Goal: Entertainment & Leisure: Consume media (video, audio)

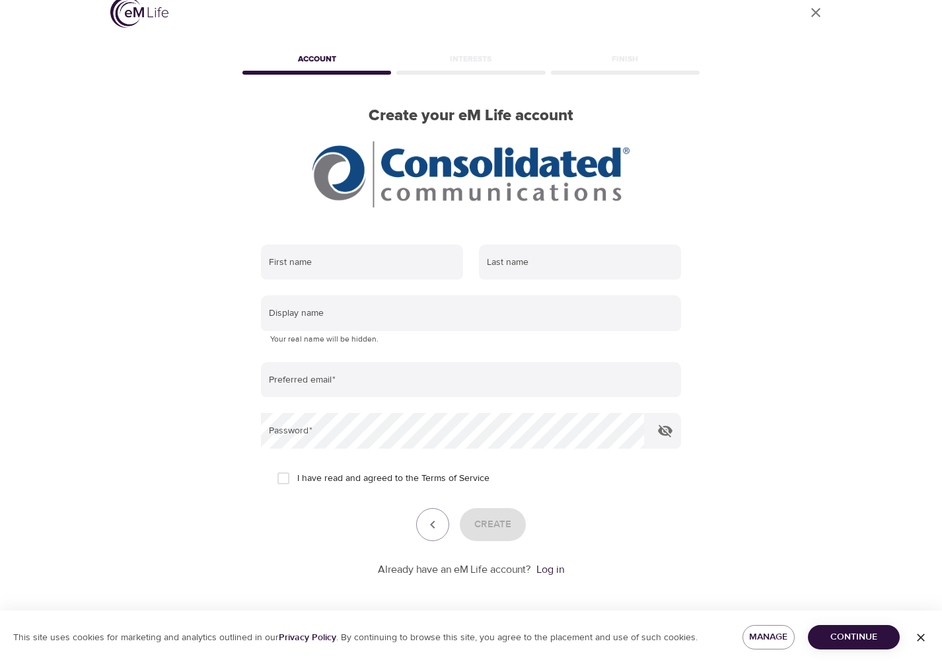
scroll to position [18, 0]
type input "[PERSON_NAME]"
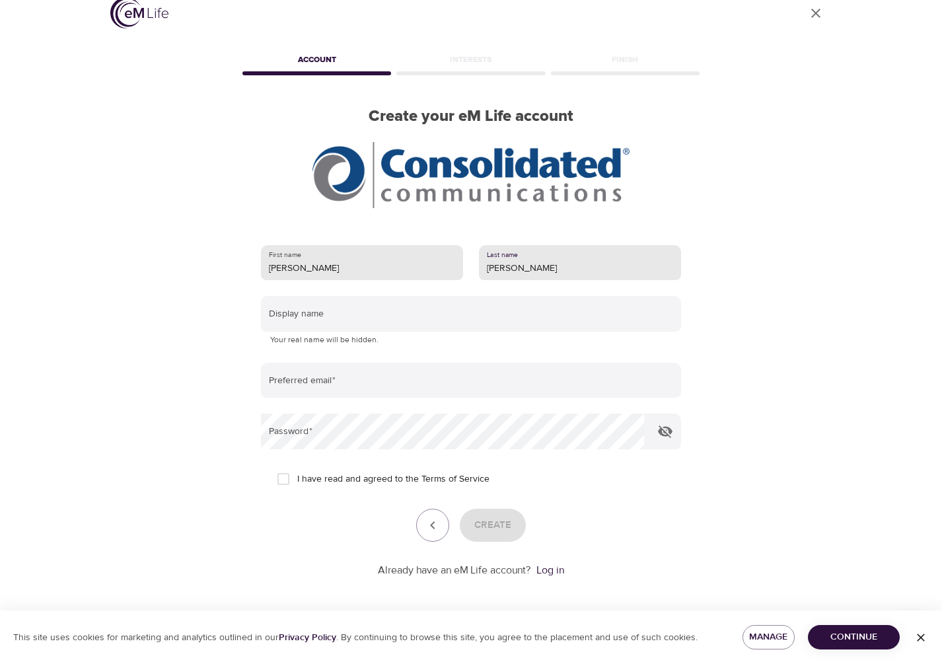
type input "[PERSON_NAME]"
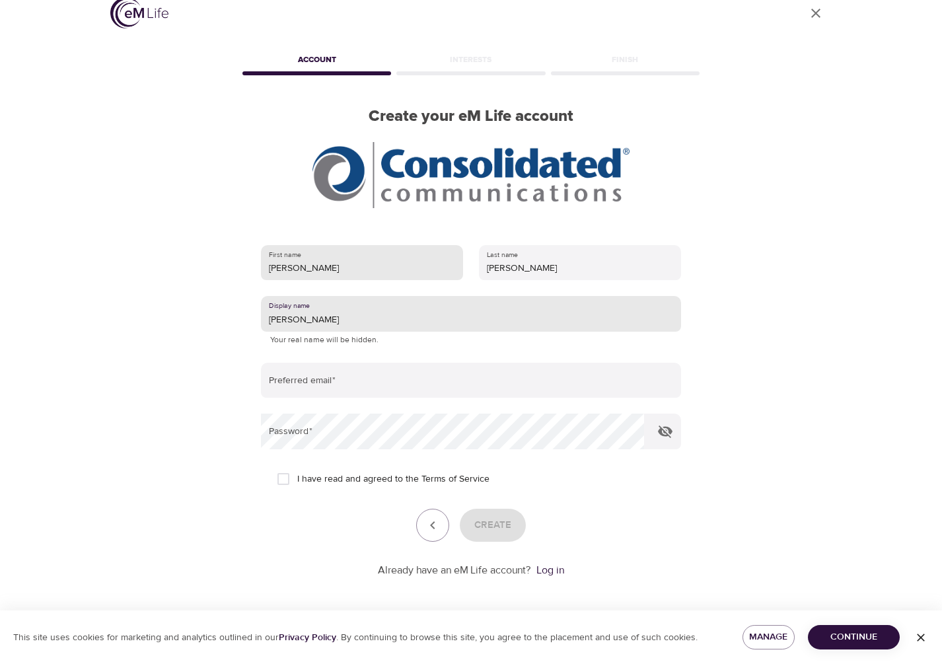
type input "[PERSON_NAME]"
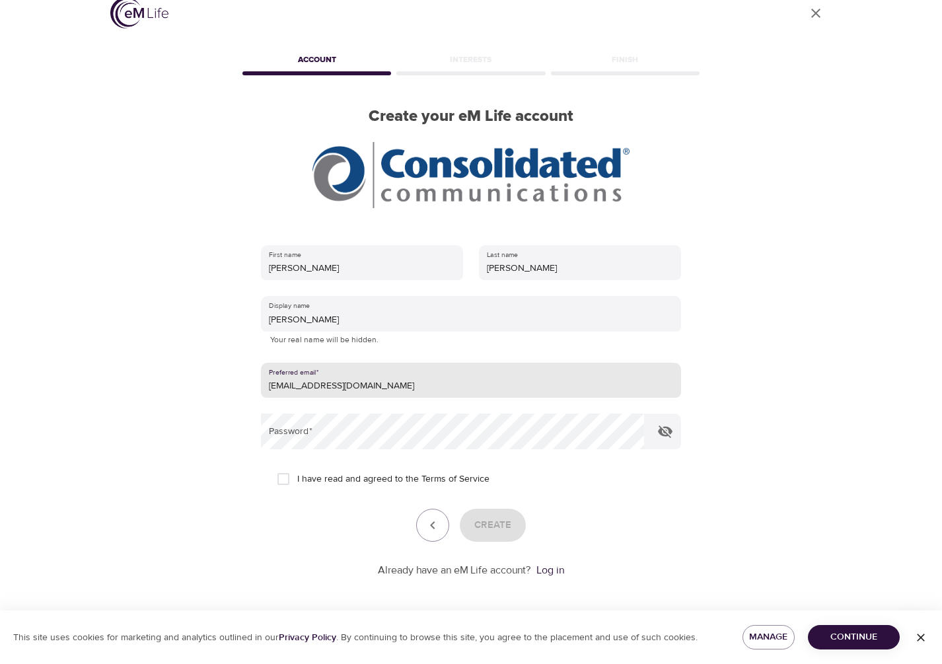
type input "[EMAIL_ADDRESS][DOMAIN_NAME]"
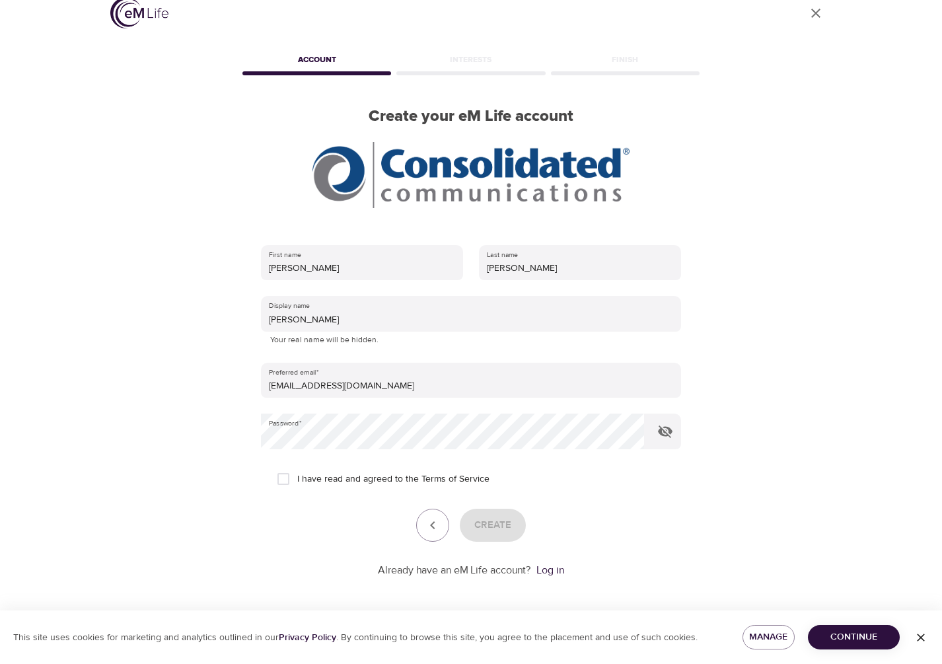
click at [293, 481] on input "I have read and agreed to the Terms of Service" at bounding box center [283, 479] width 28 height 28
checkbox input "true"
click at [516, 525] on button "Create" at bounding box center [493, 525] width 66 height 33
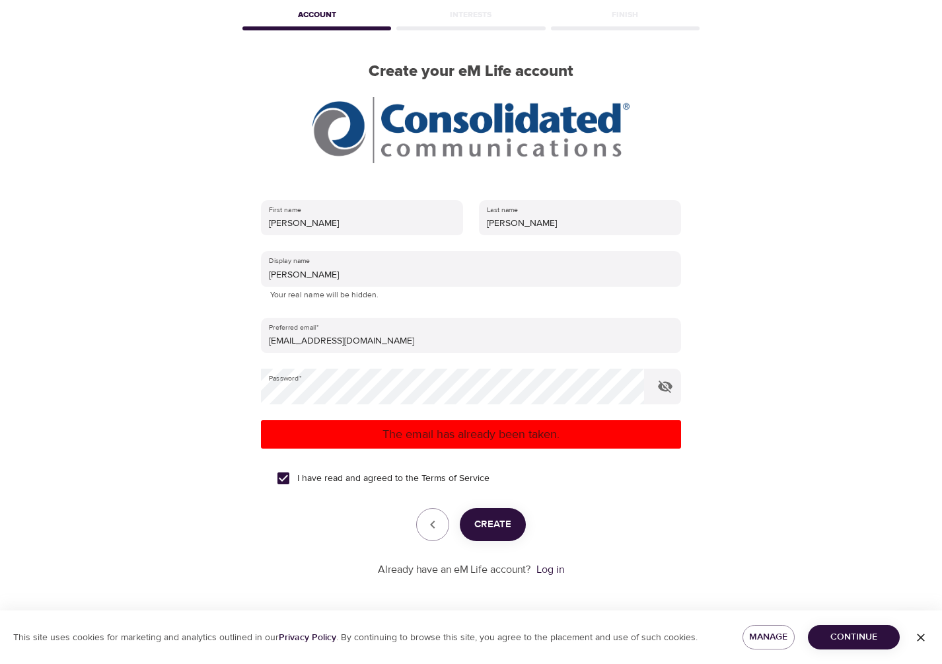
scroll to position [63, 0]
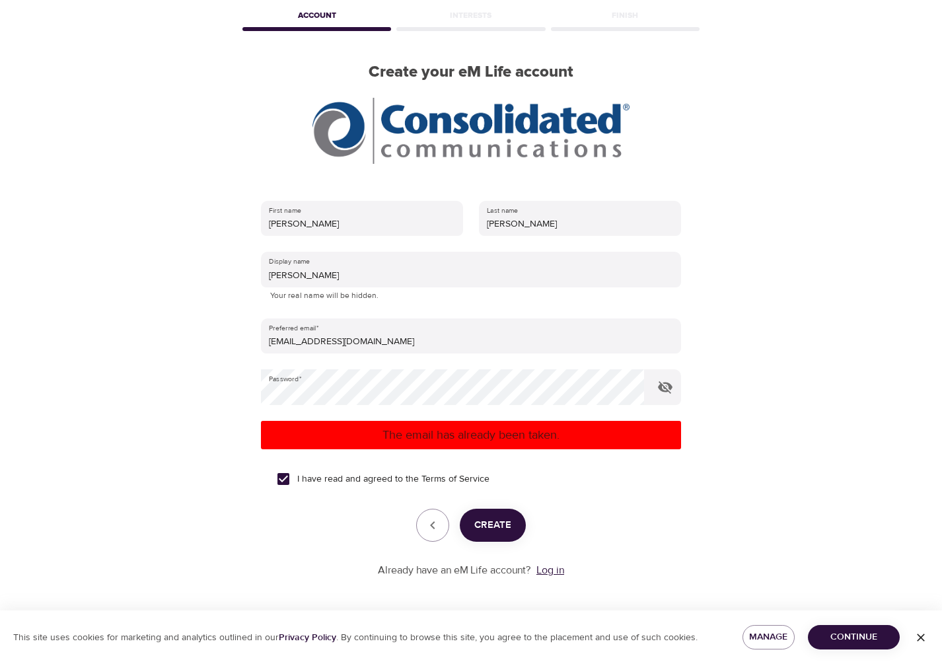
click at [554, 569] on link "Log in" at bounding box center [550, 569] width 28 height 13
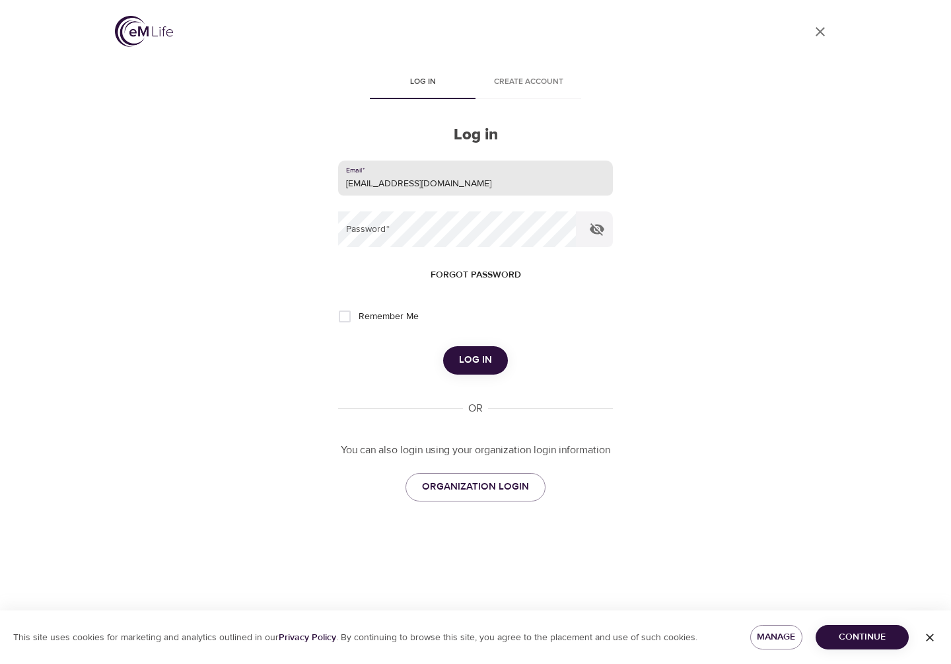
type input "[EMAIL_ADDRESS][DOMAIN_NAME]"
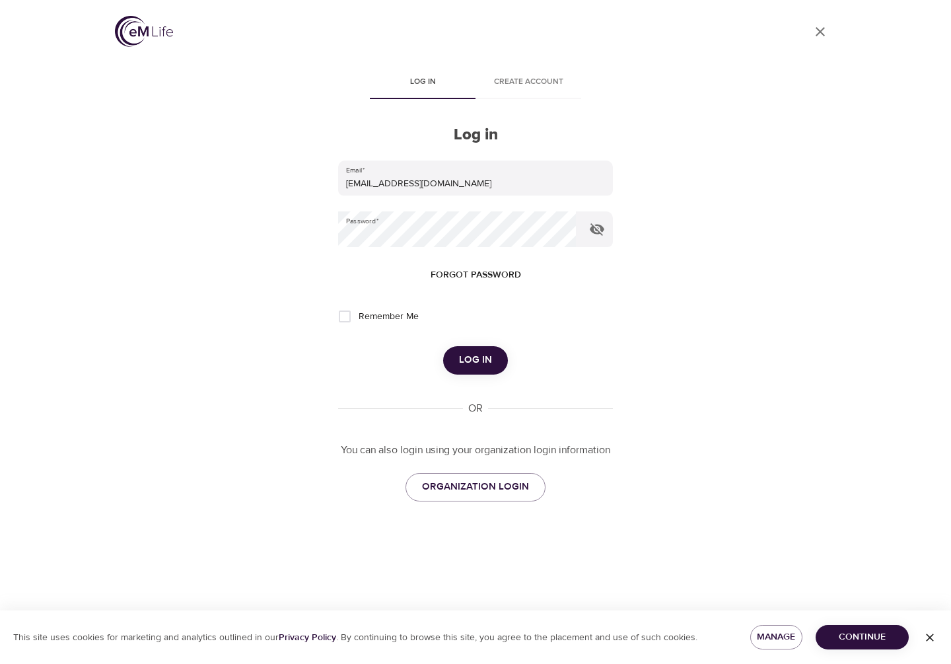
click at [384, 314] on span "Remember Me" at bounding box center [389, 317] width 60 height 14
click at [359, 314] on input "Remember Me" at bounding box center [345, 316] width 28 height 28
checkbox input "true"
click at [481, 357] on span "Log in" at bounding box center [475, 359] width 33 height 17
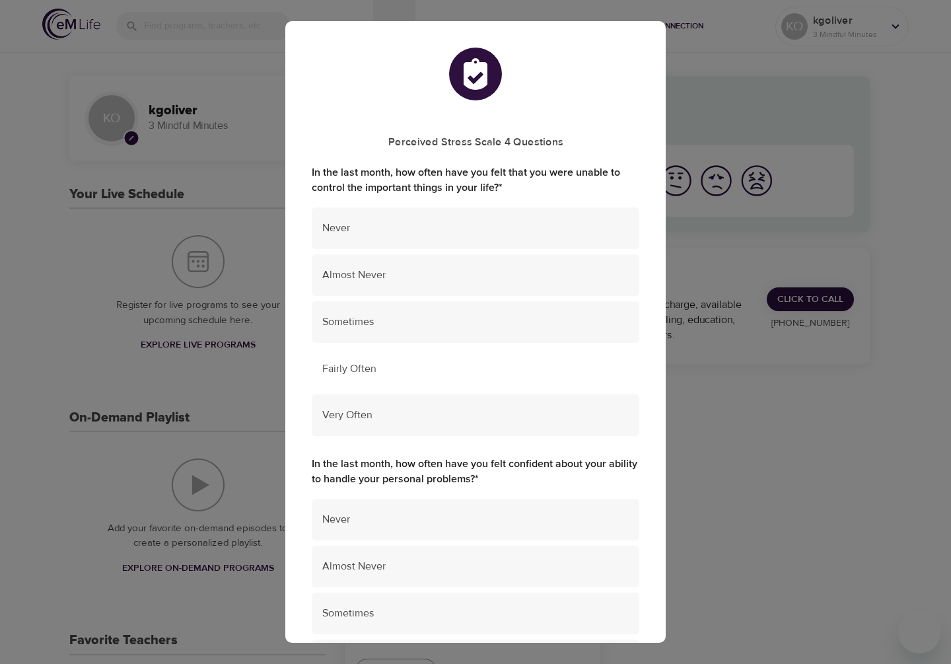
click at [391, 369] on span "Fairly Often" at bounding box center [475, 368] width 306 height 15
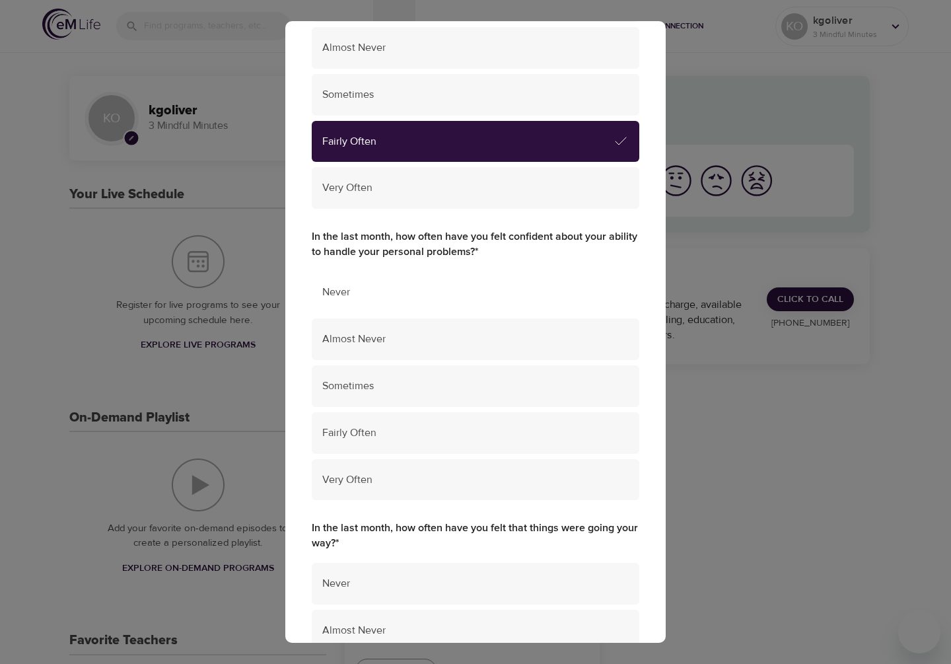
scroll to position [228, 0]
click at [388, 380] on span "Sometimes" at bounding box center [475, 385] width 306 height 15
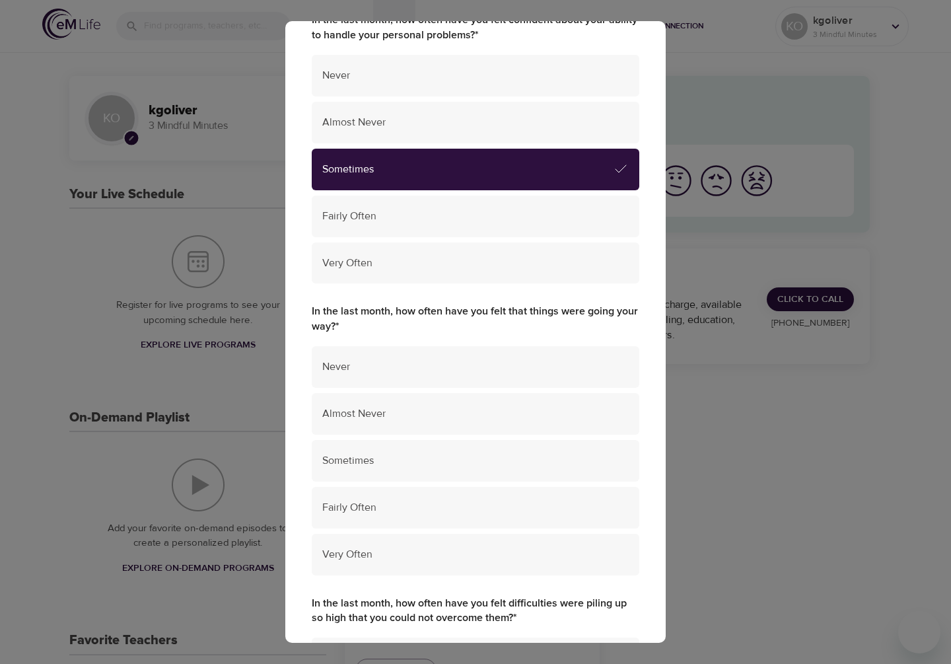
scroll to position [445, 0]
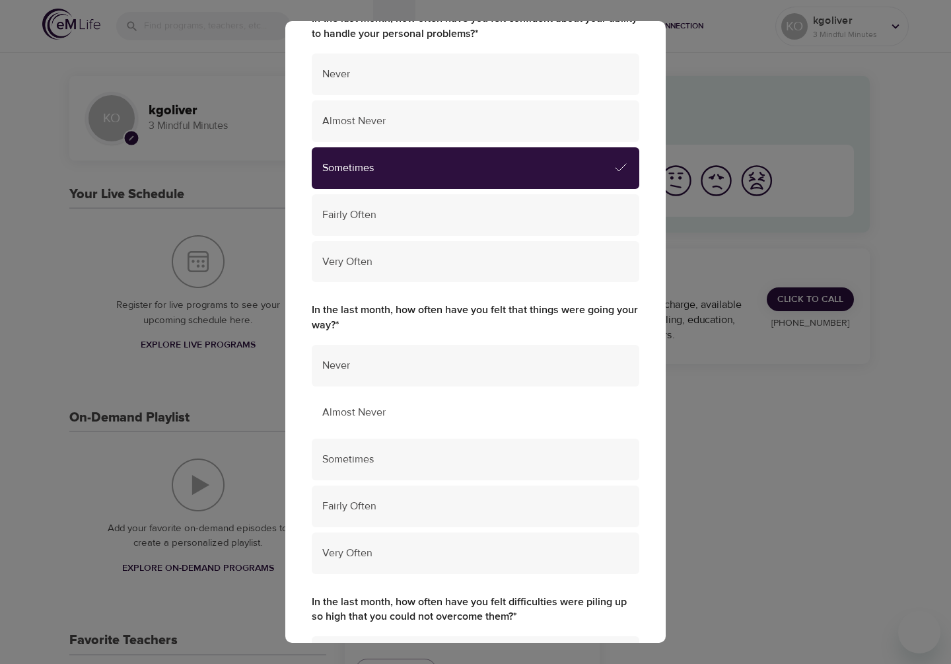
click at [392, 406] on span "Almost Never" at bounding box center [475, 412] width 306 height 15
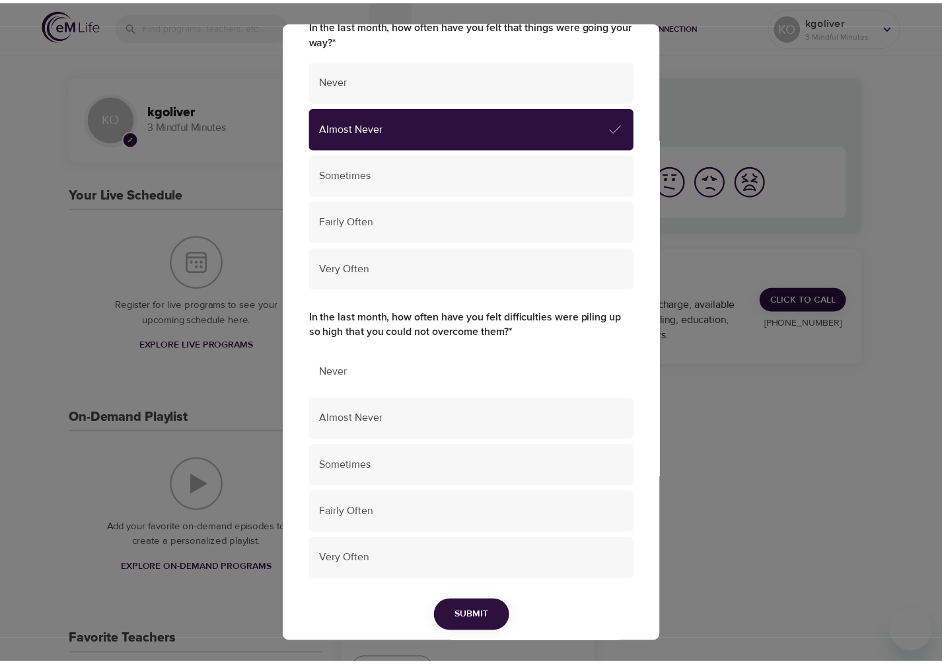
scroll to position [730, 0]
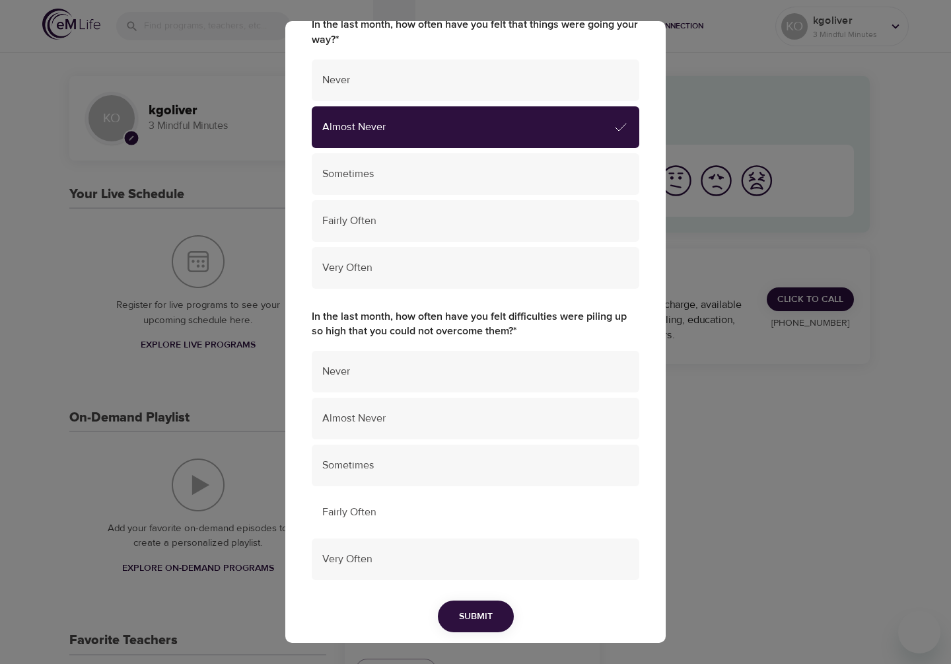
click at [376, 503] on div "Fairly Often" at bounding box center [476, 512] width 328 height 42
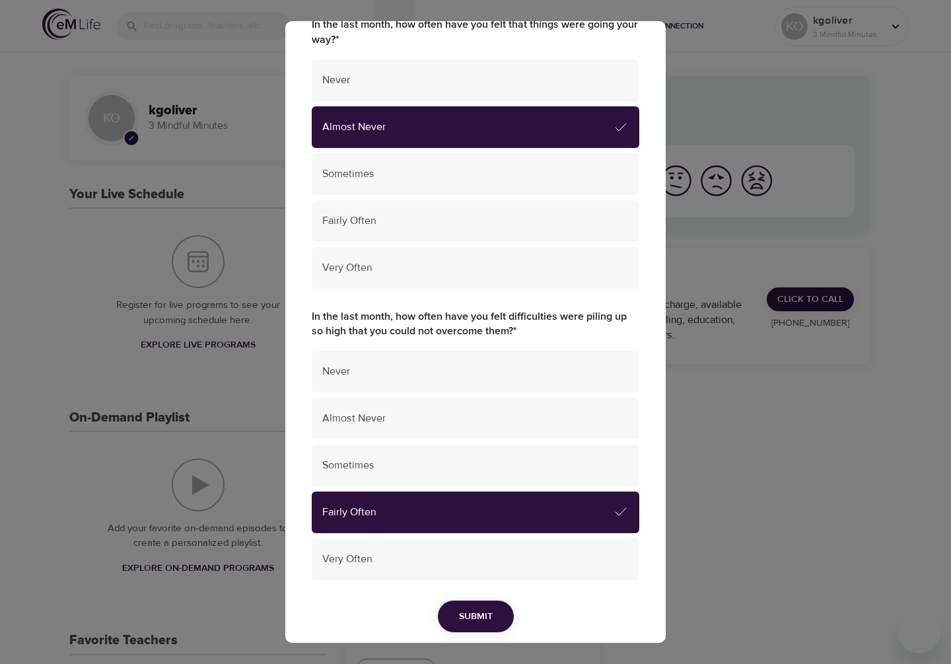
click at [481, 608] on span "Submit" at bounding box center [476, 616] width 34 height 17
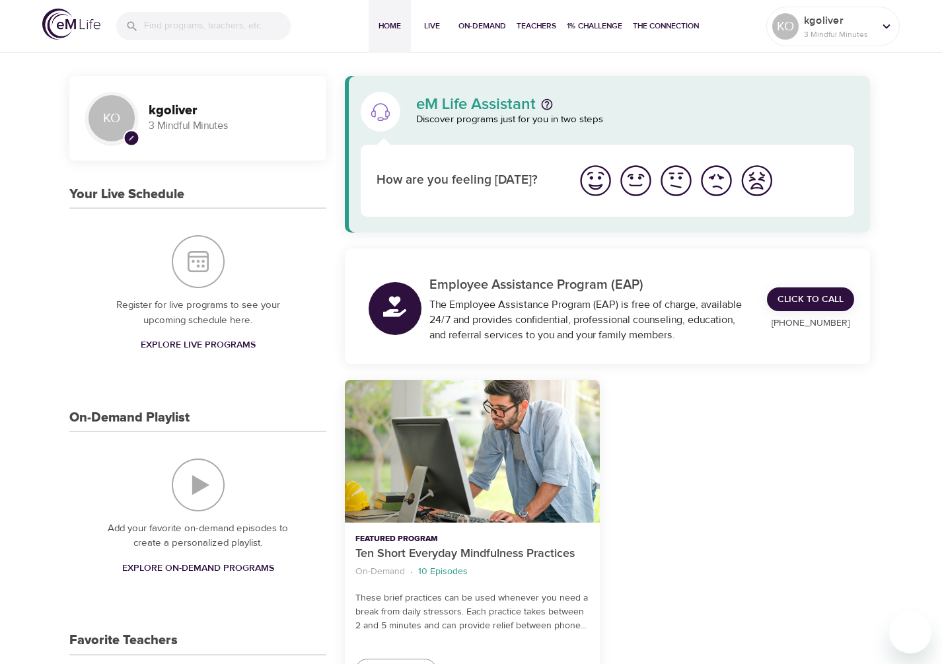
click at [677, 186] on img "I'm feeling ok" at bounding box center [676, 180] width 36 height 36
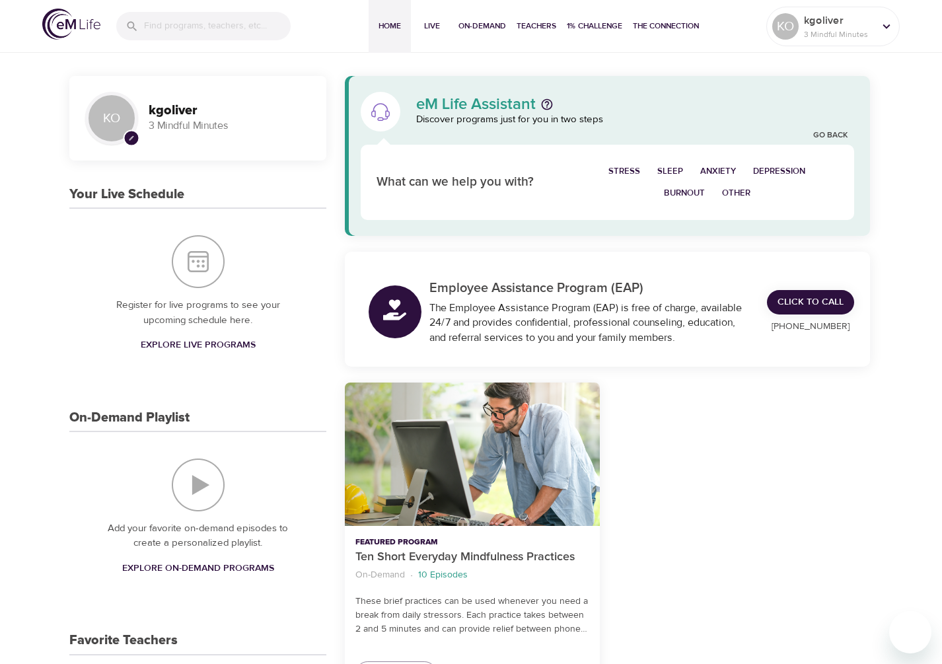
click at [631, 172] on span "Stress" at bounding box center [624, 171] width 32 height 15
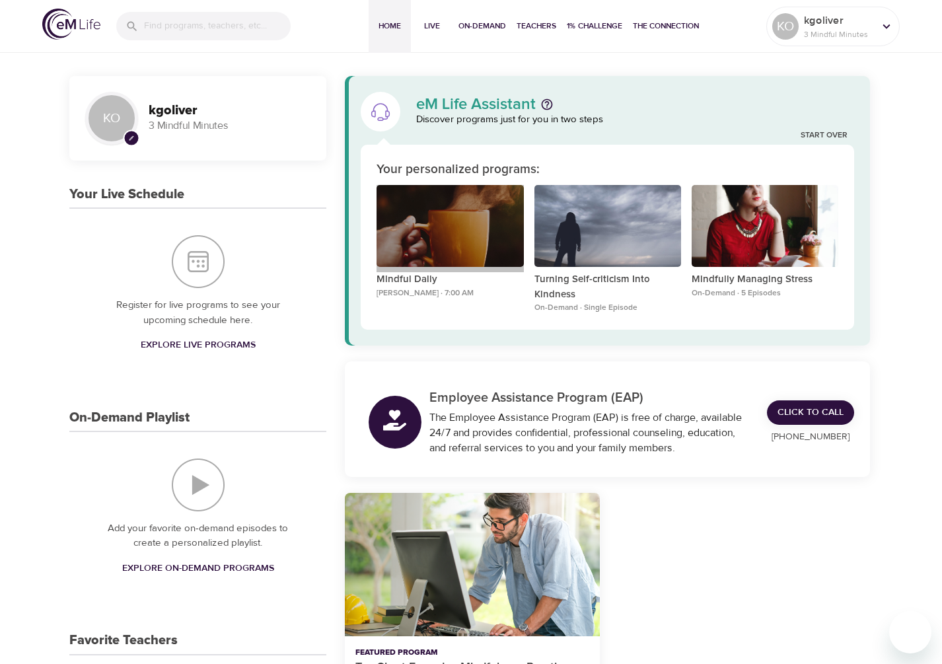
click at [459, 229] on div "Mindful Daily" at bounding box center [449, 226] width 147 height 83
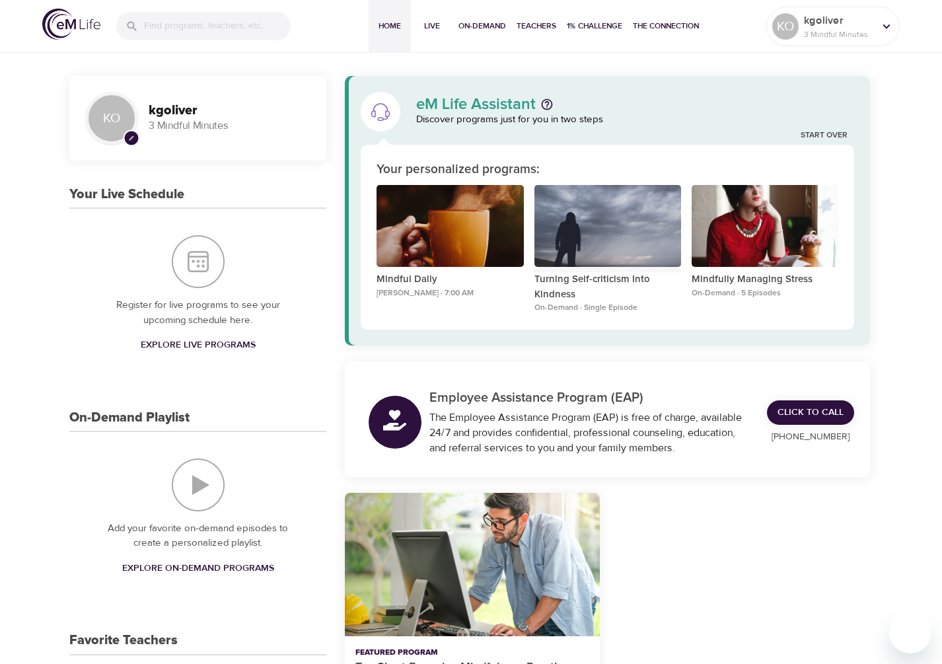
click at [608, 253] on div "Turning Self-criticism Into Kindness" at bounding box center [607, 226] width 147 height 83
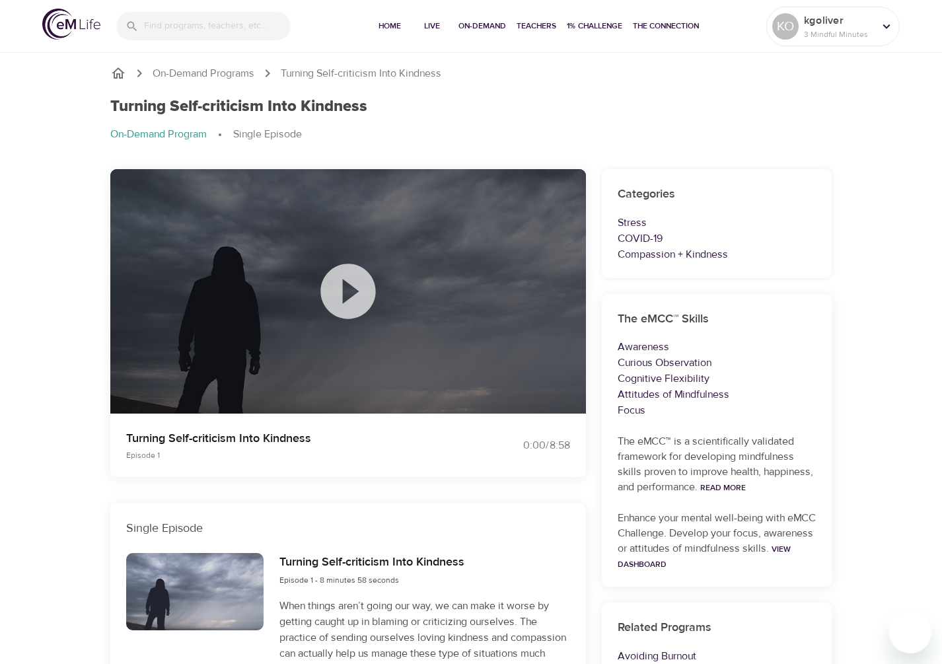
click at [348, 289] on icon at bounding box center [348, 291] width 66 height 66
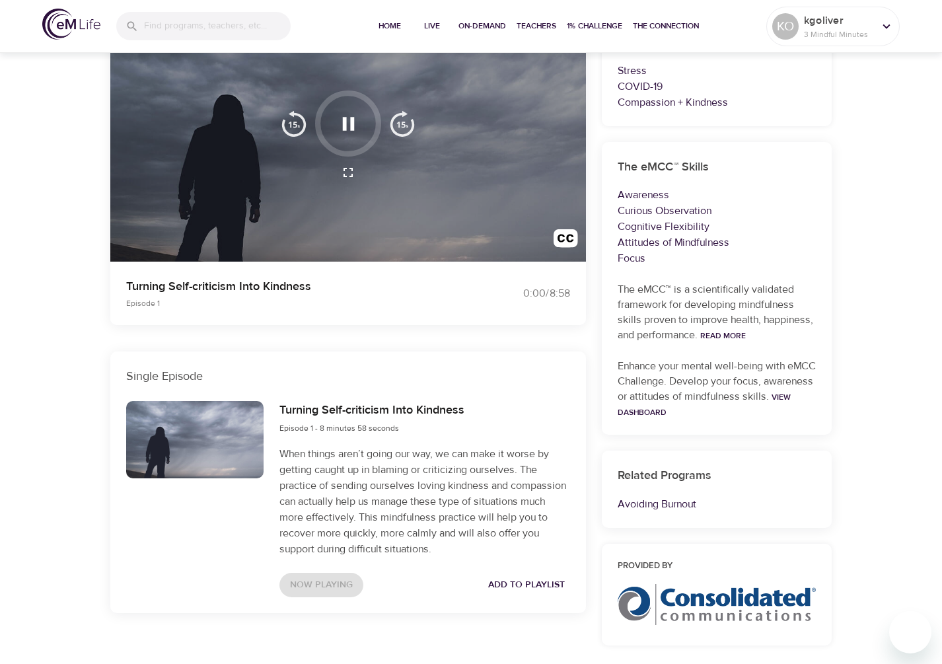
scroll to position [149, 0]
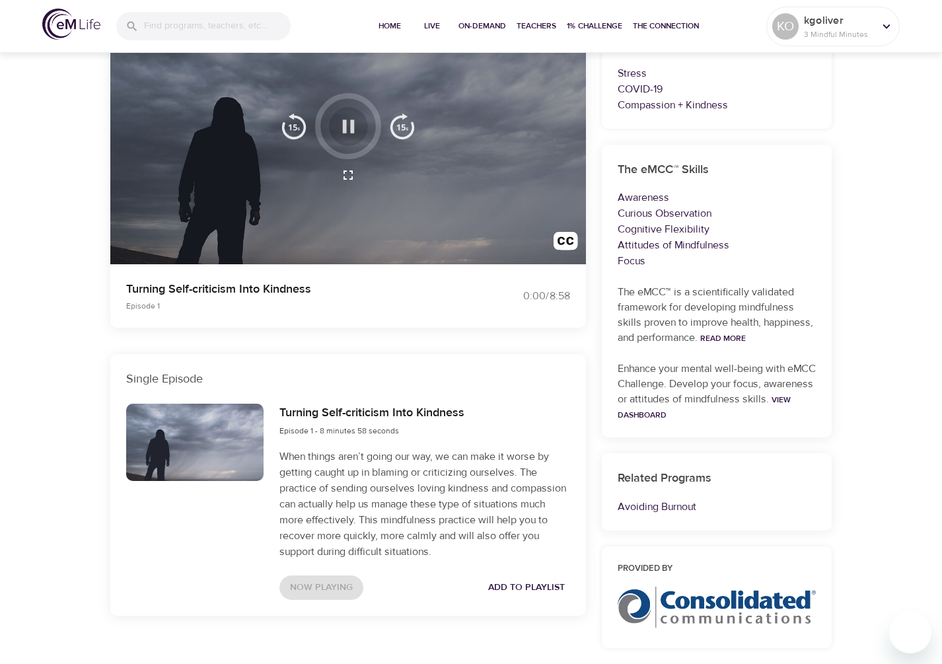
click at [351, 129] on icon "button" at bounding box center [348, 126] width 12 height 13
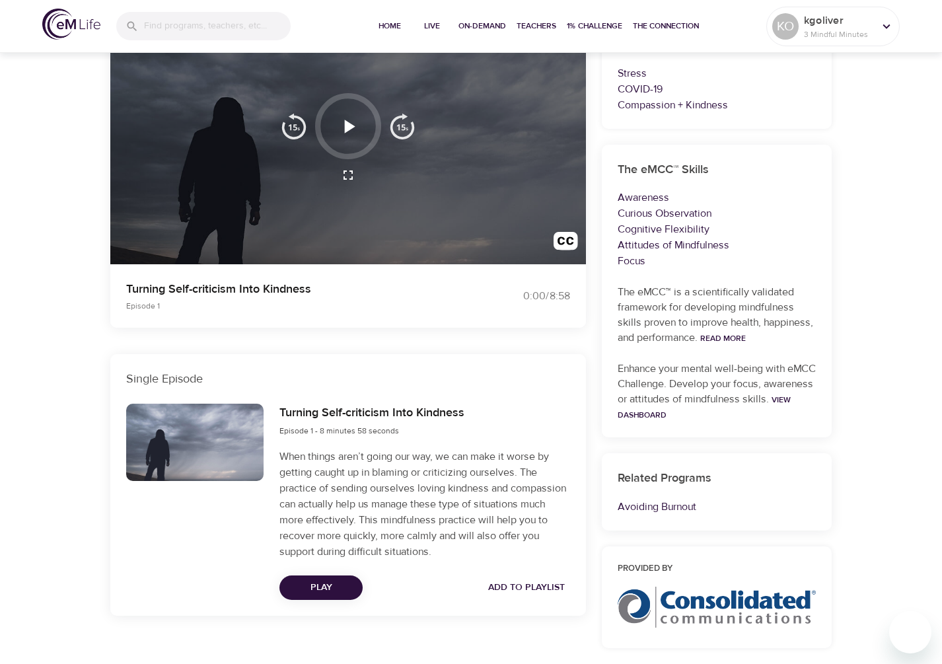
click at [338, 586] on span "Play" at bounding box center [321, 587] width 62 height 17
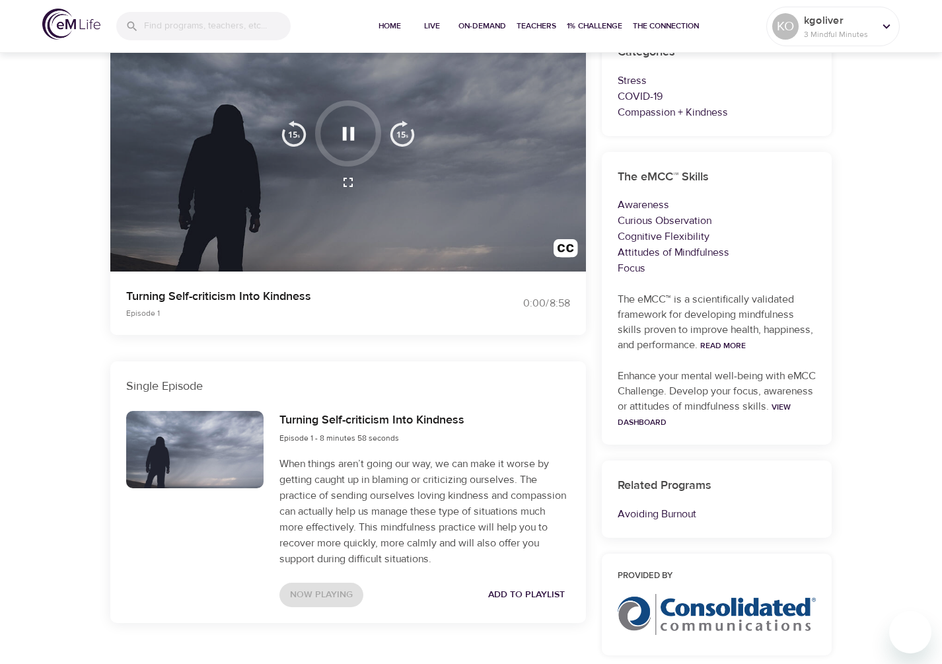
scroll to position [143, 0]
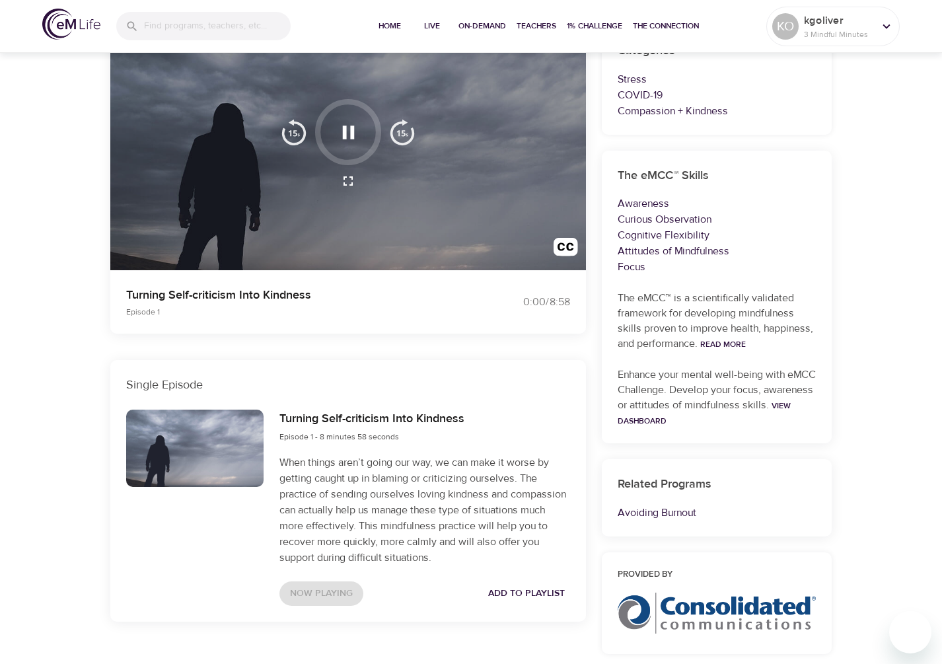
click at [849, 448] on div "On-Demand Programs Turning Self-criticism Into Kindness Turning Self-criticism …" at bounding box center [471, 320] width 942 height 829
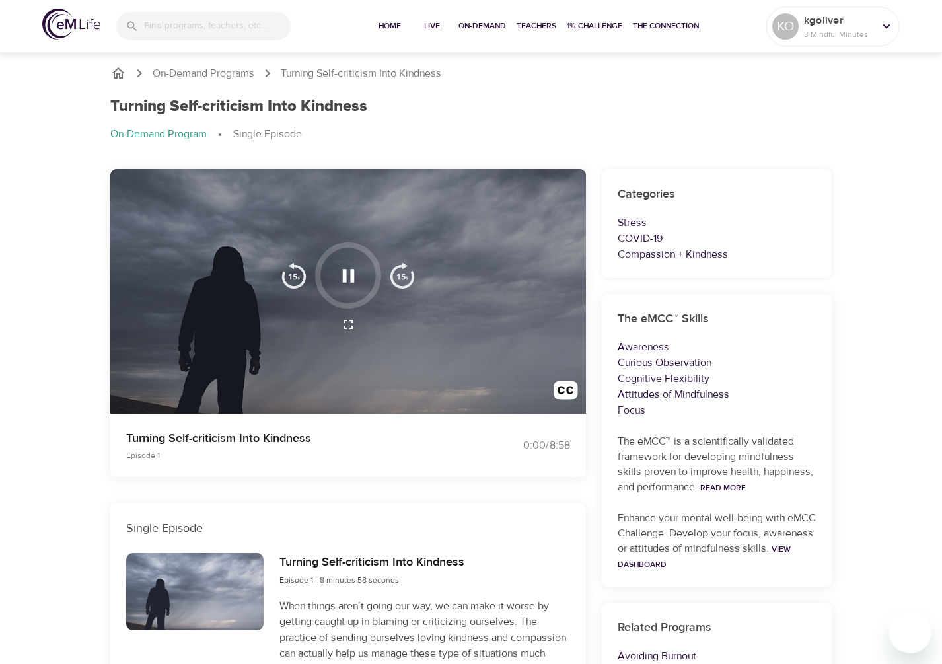
scroll to position [0, 0]
click at [347, 322] on icon "button" at bounding box center [348, 324] width 16 height 16
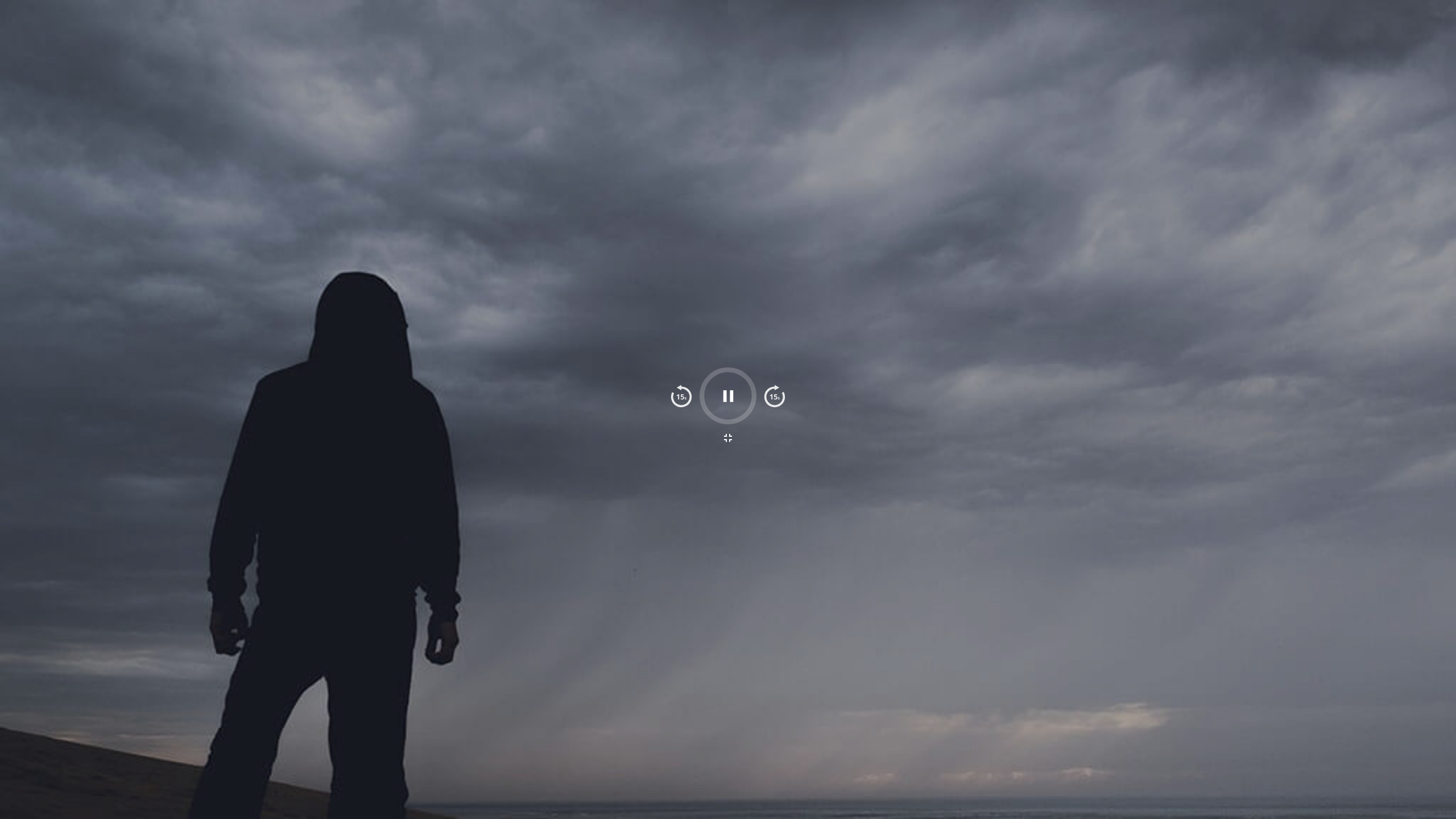
click at [729, 402] on icon "button" at bounding box center [728, 395] width 20 height 20
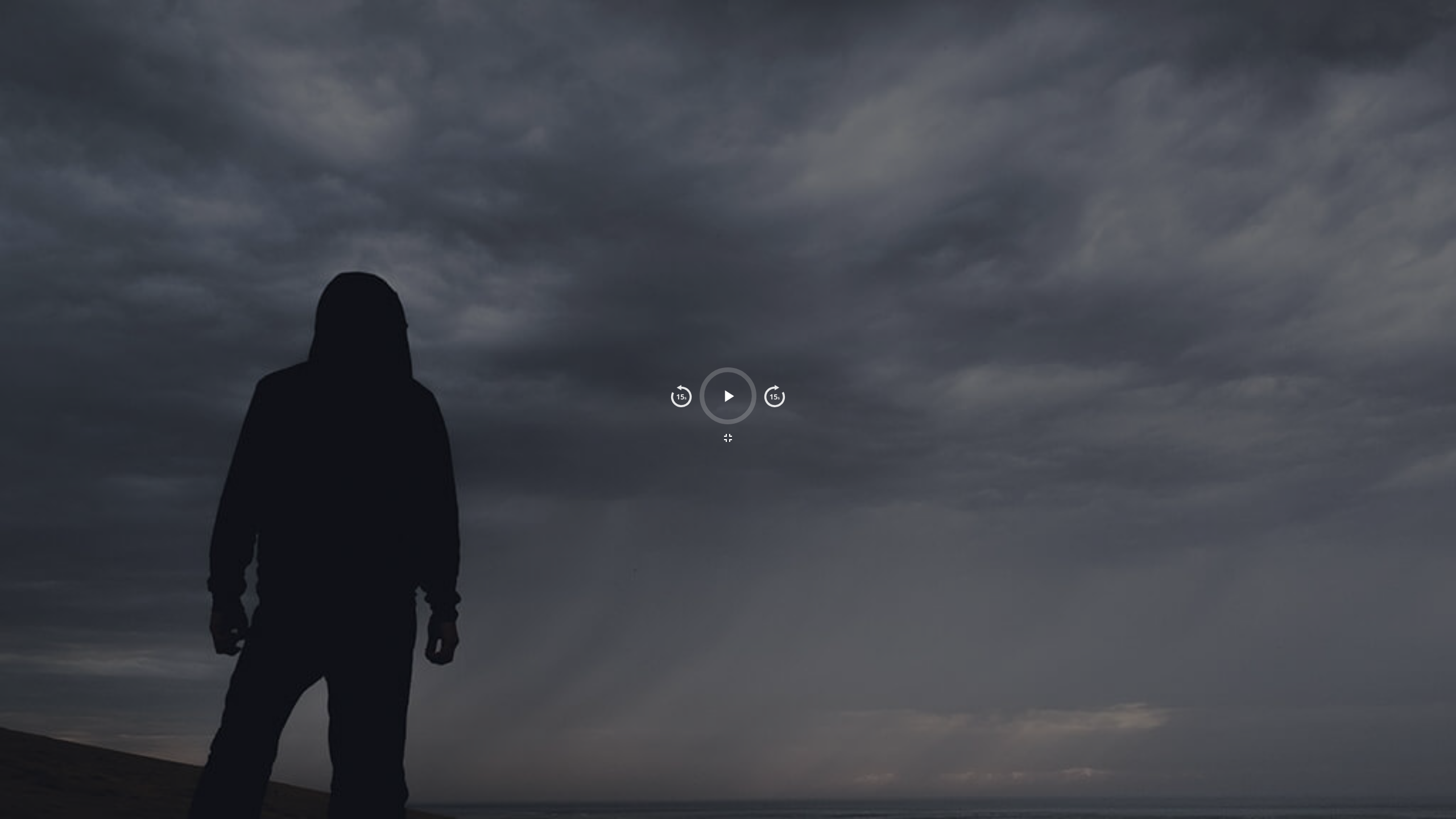
click at [729, 401] on icon "button" at bounding box center [728, 395] width 20 height 20
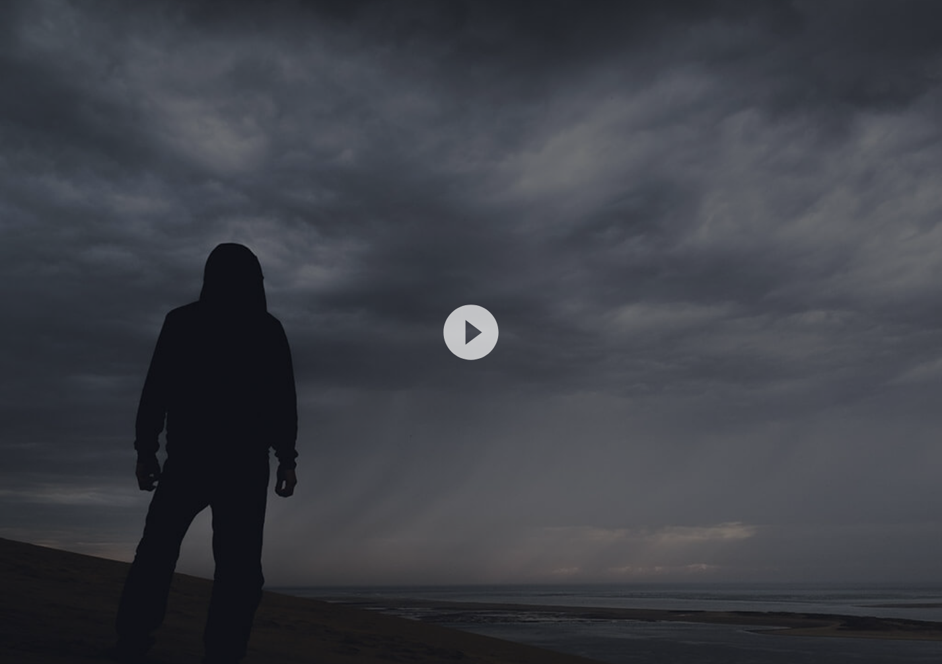
scroll to position [139, 0]
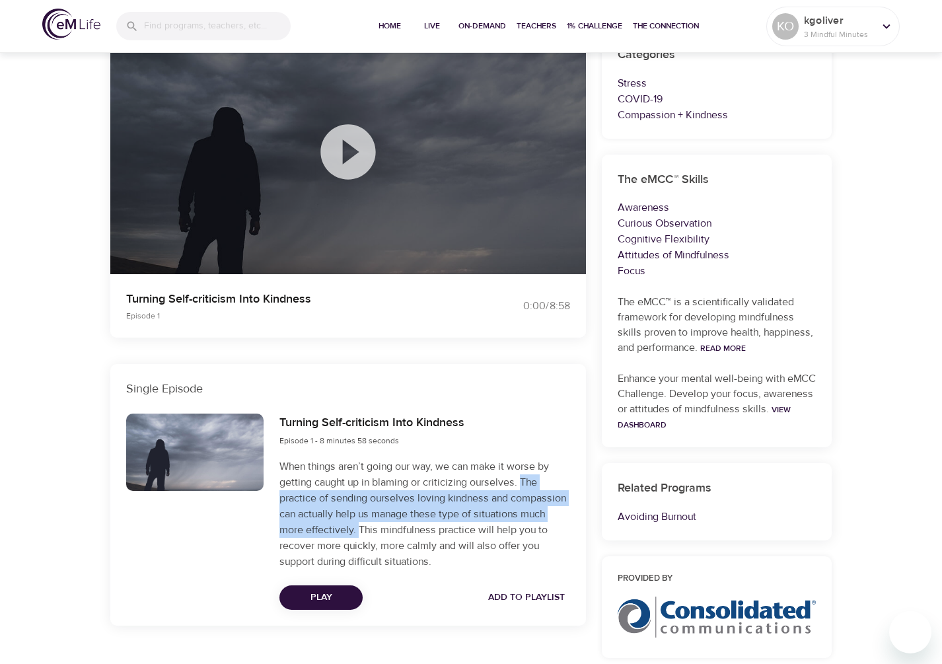
drag, startPoint x: 524, startPoint y: 481, endPoint x: 359, endPoint y: 533, distance: 172.5
click at [359, 533] on p "When things aren’t going our way, we can make it worse by getting caught up in …" at bounding box center [424, 513] width 291 height 111
